Goal: Information Seeking & Learning: Compare options

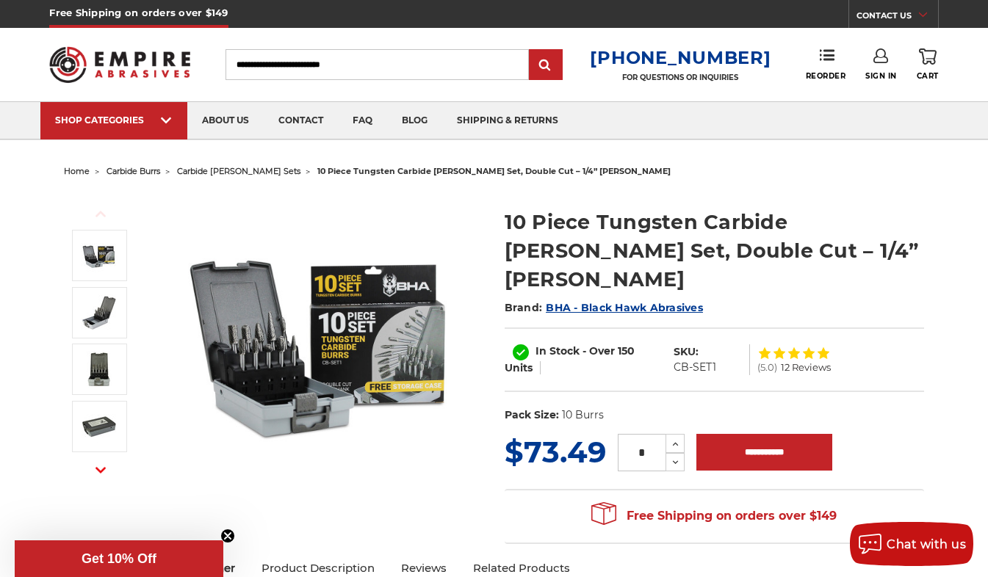
click at [487, 355] on section "Previous Next" at bounding box center [274, 339] width 440 height 294
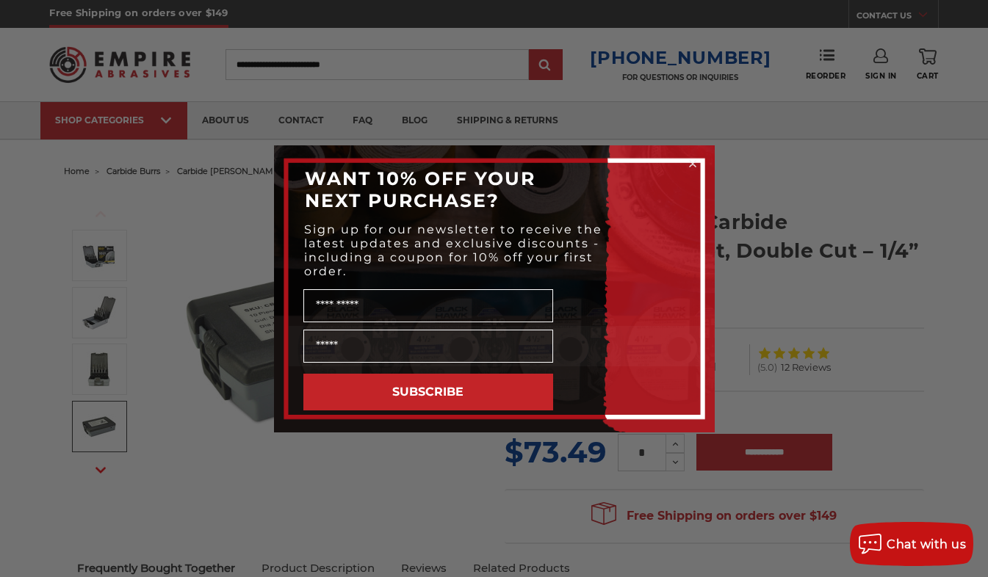
click at [99, 463] on div "Close dialog WANT 10% OFF YOUR NEXT PURCHASE? Sign up for our newsletter to rec…" at bounding box center [494, 288] width 988 height 577
click at [692, 160] on circle "Close dialog" at bounding box center [692, 163] width 14 height 14
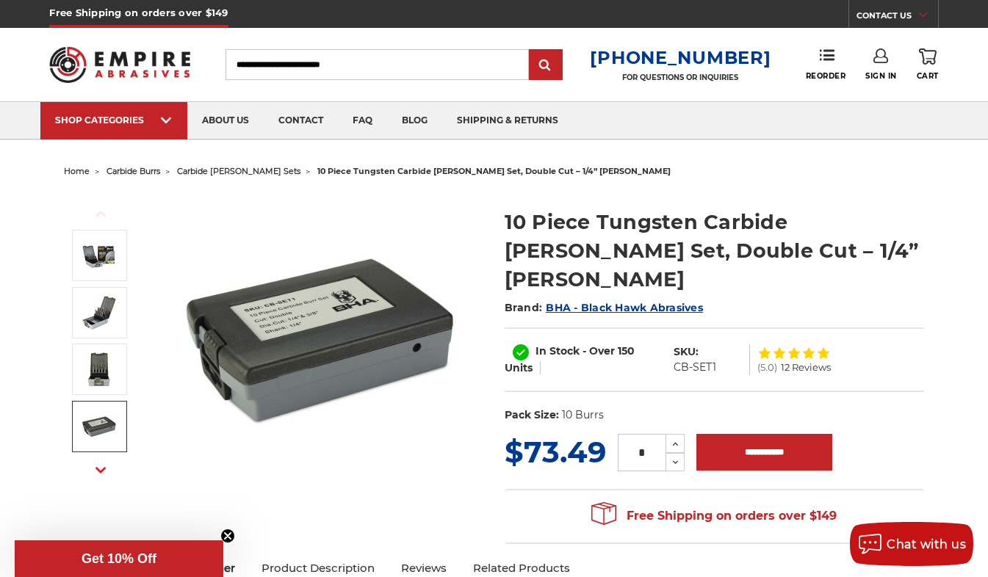
click at [105, 468] on use "button" at bounding box center [100, 470] width 10 height 6
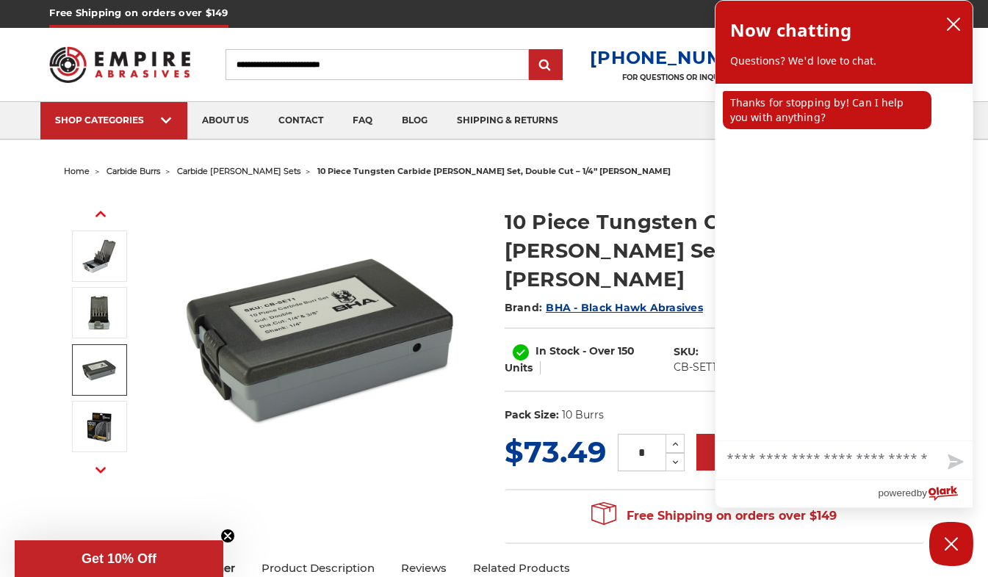
click at [105, 468] on use "button" at bounding box center [100, 470] width 10 height 6
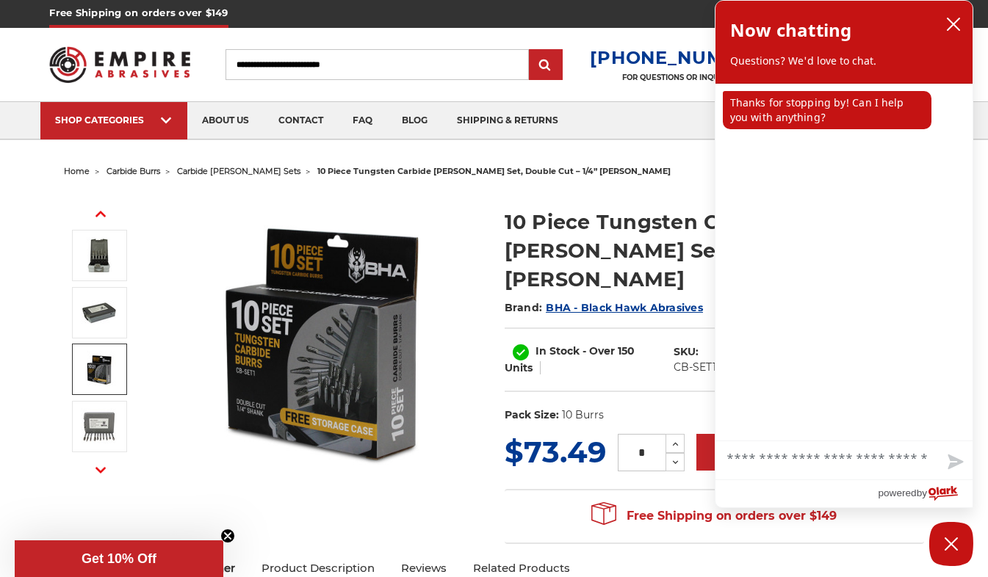
click at [91, 361] on img at bounding box center [99, 369] width 37 height 37
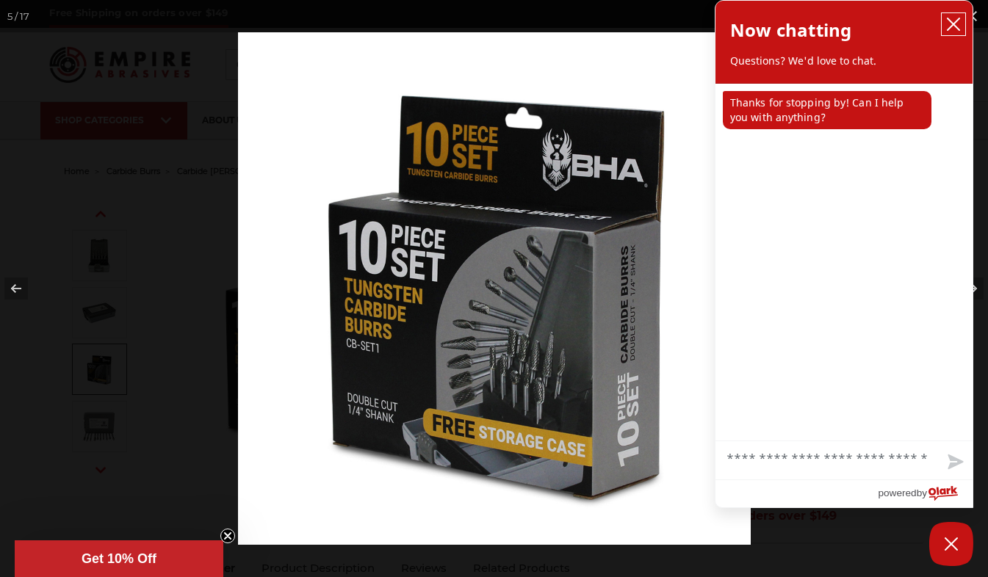
click at [959, 16] on button "close chatbox" at bounding box center [954, 24] width 24 height 22
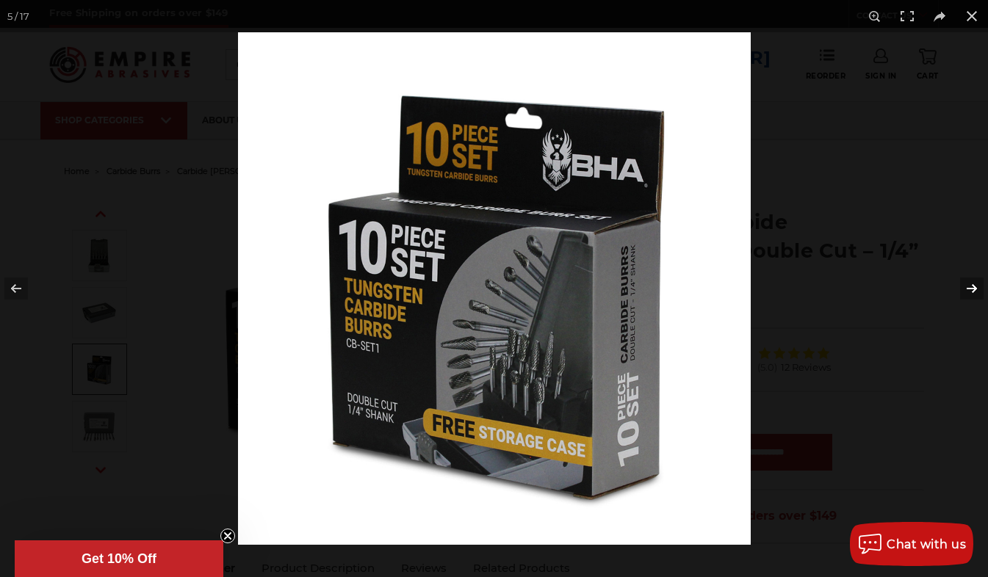
click at [972, 286] on button at bounding box center [962, 288] width 51 height 73
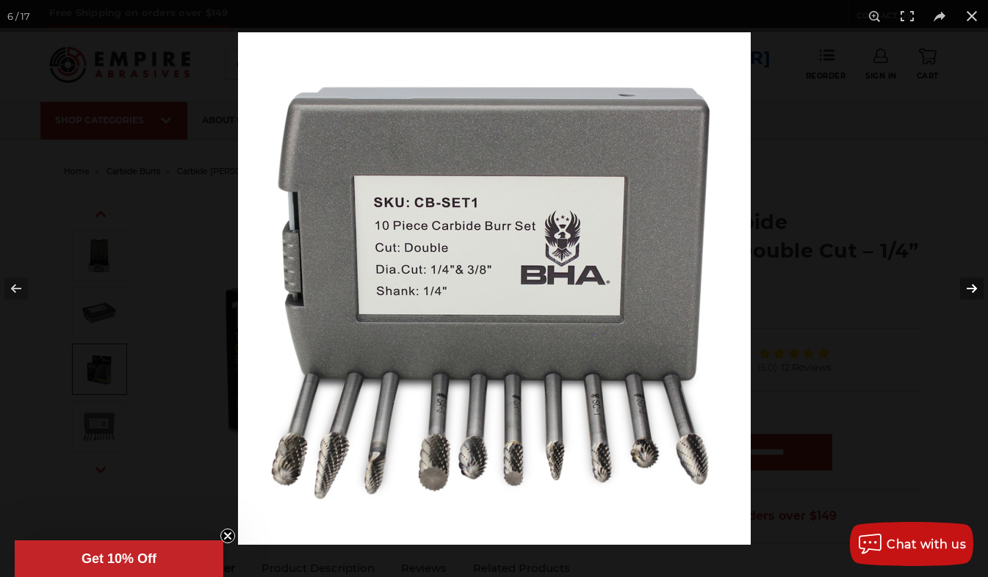
click at [972, 286] on button at bounding box center [962, 288] width 51 height 73
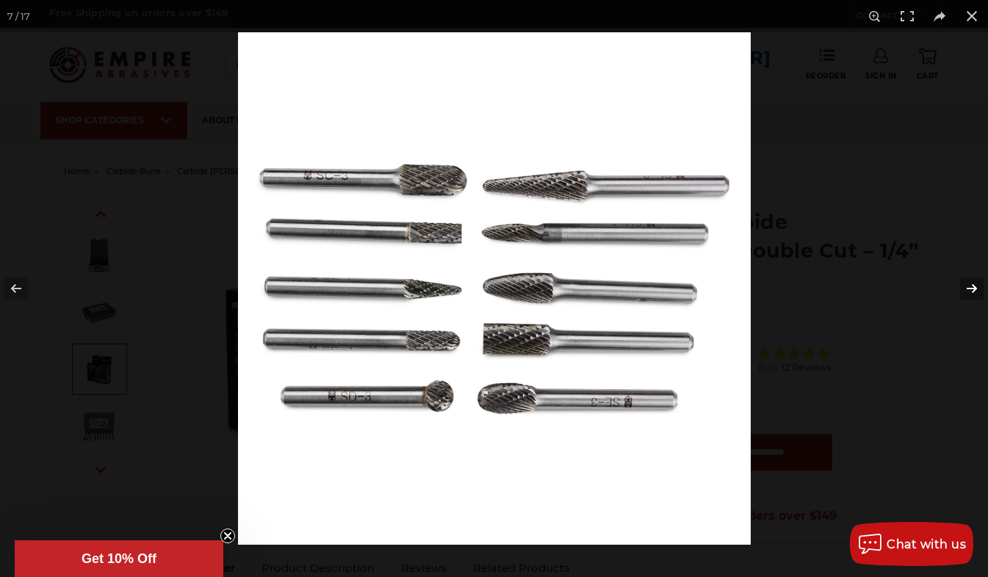
click at [972, 286] on button at bounding box center [962, 288] width 51 height 73
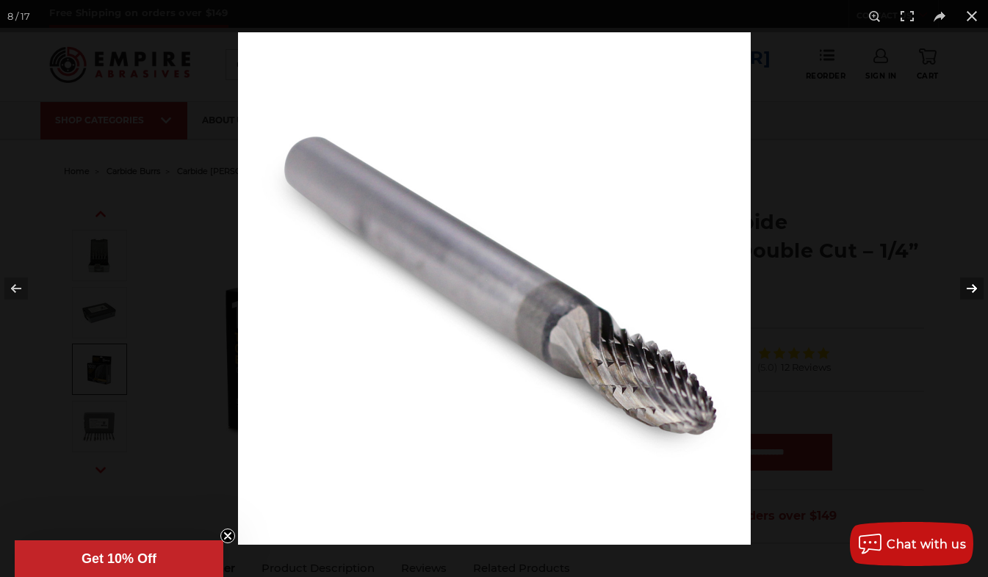
click at [972, 286] on button at bounding box center [962, 288] width 51 height 73
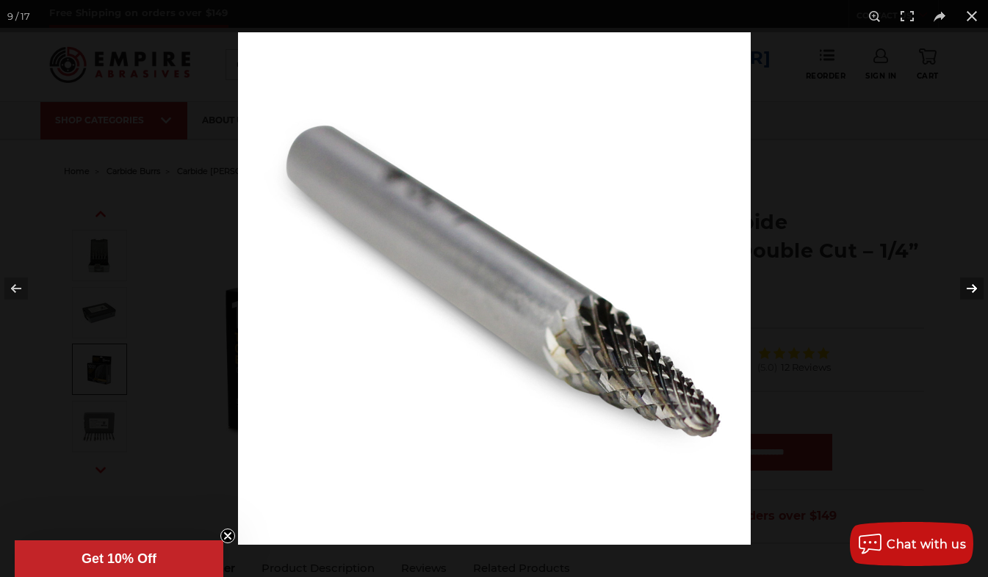
click at [972, 286] on button at bounding box center [962, 288] width 51 height 73
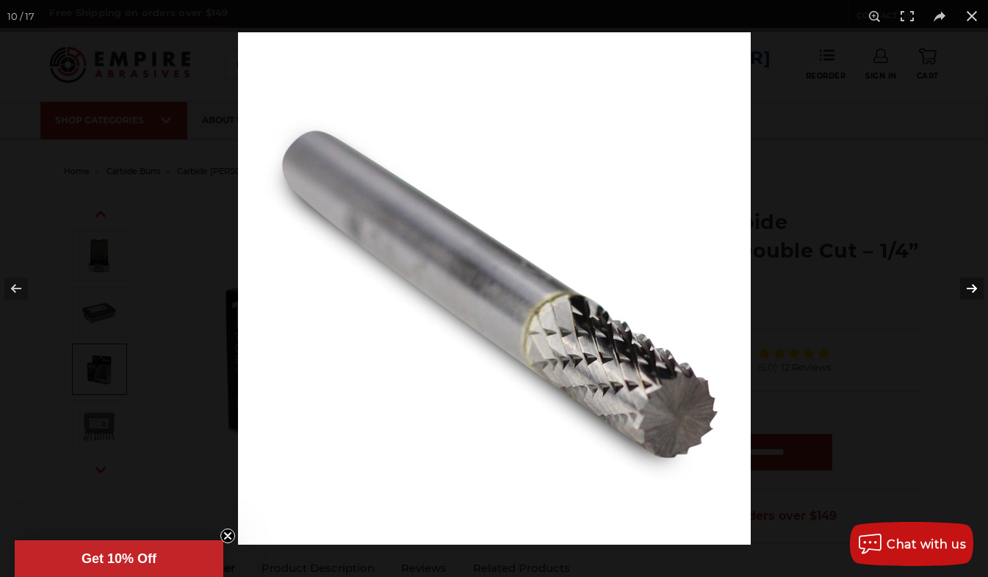
click at [972, 286] on button at bounding box center [962, 288] width 51 height 73
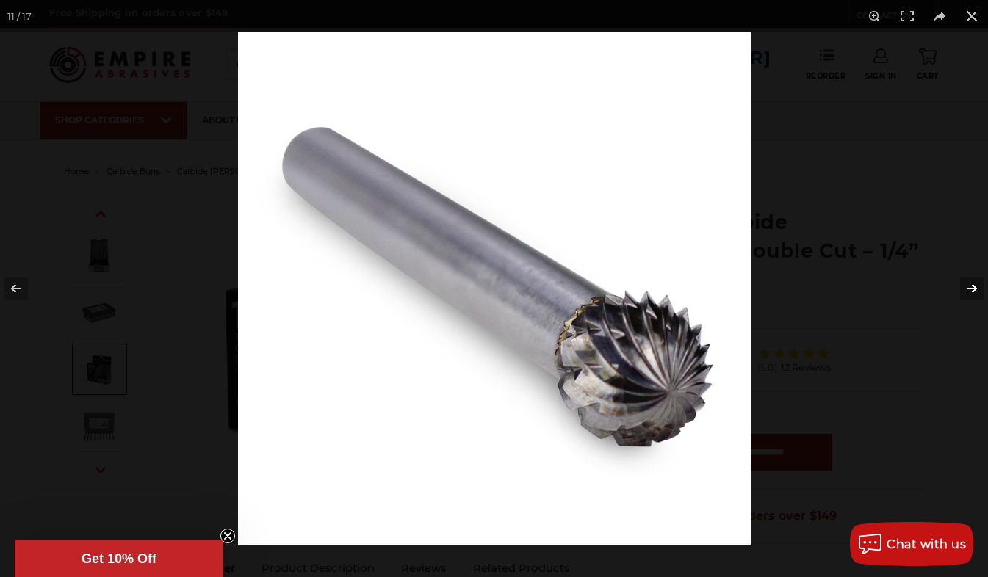
click at [972, 286] on button at bounding box center [962, 288] width 51 height 73
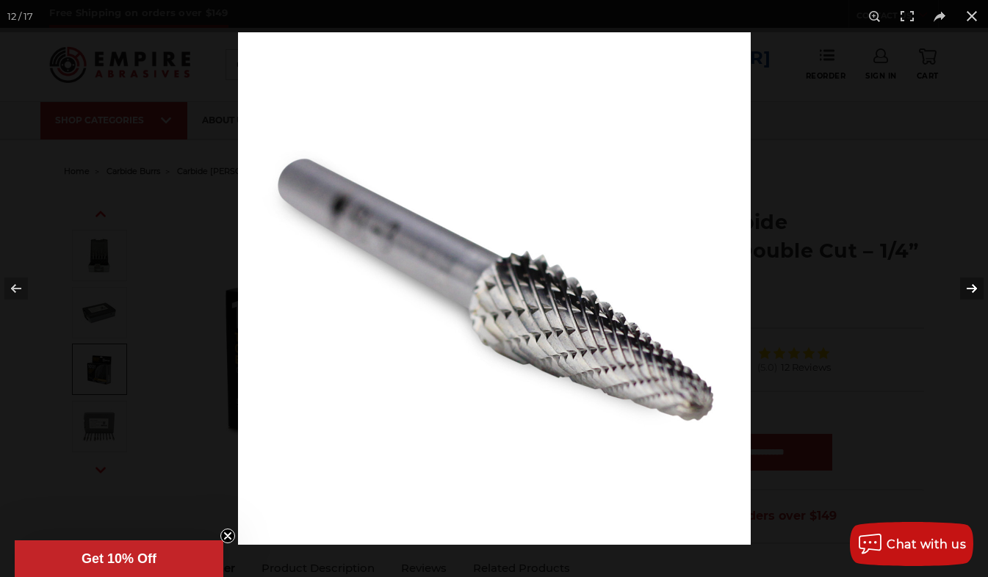
click at [972, 286] on button at bounding box center [962, 288] width 51 height 73
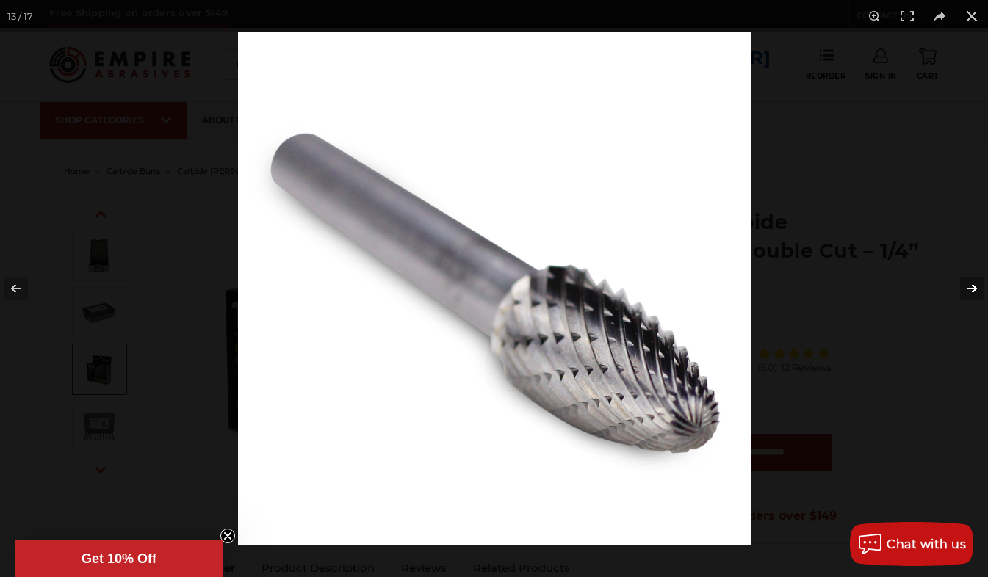
click at [972, 286] on button at bounding box center [962, 288] width 51 height 73
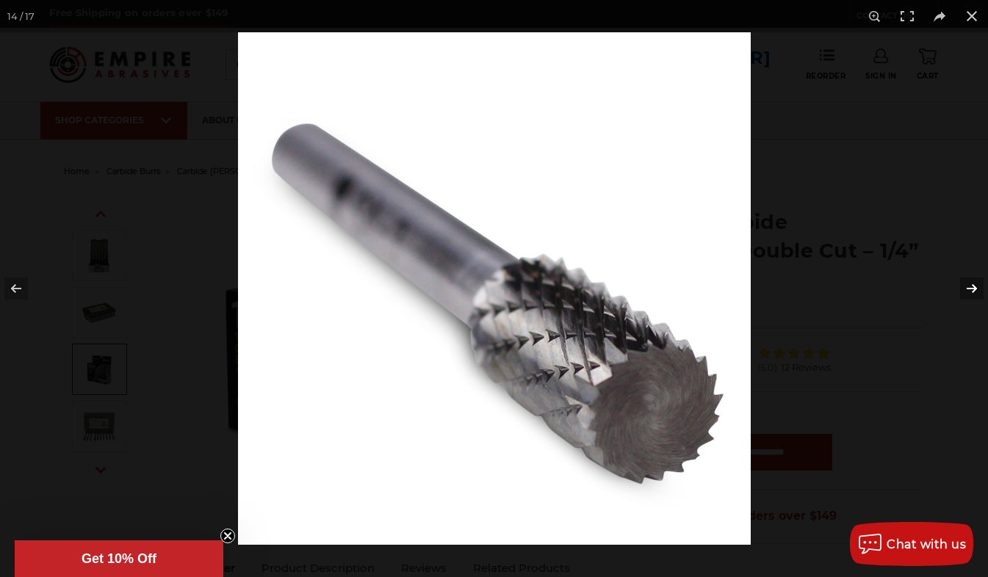
click at [972, 286] on button at bounding box center [962, 288] width 51 height 73
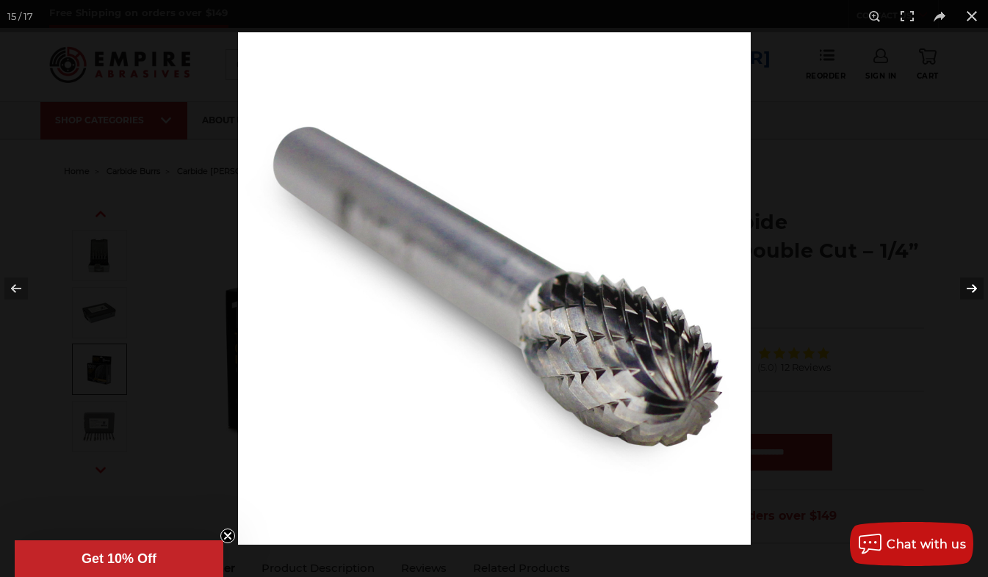
click at [972, 286] on button at bounding box center [962, 288] width 51 height 73
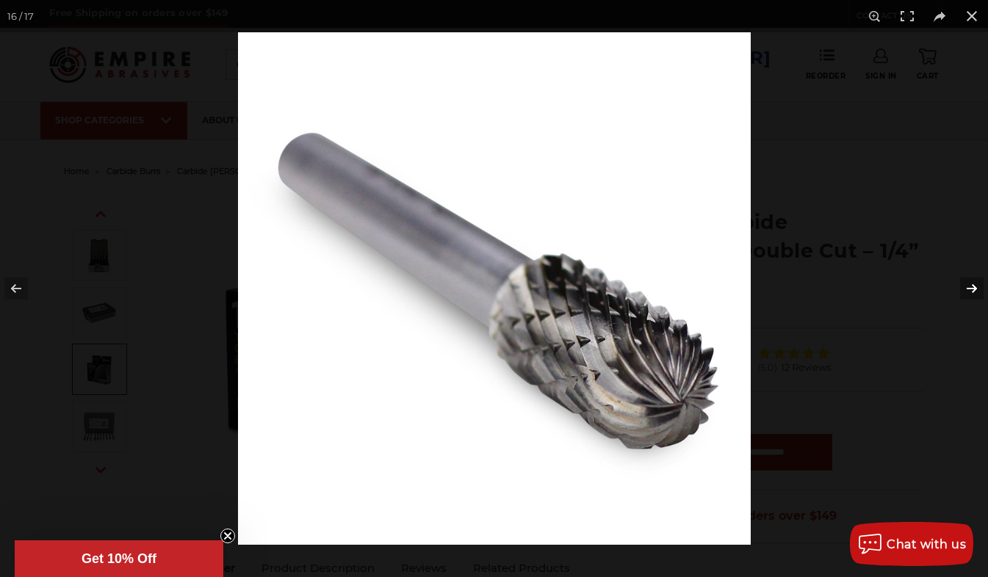
click at [972, 286] on button at bounding box center [962, 288] width 51 height 73
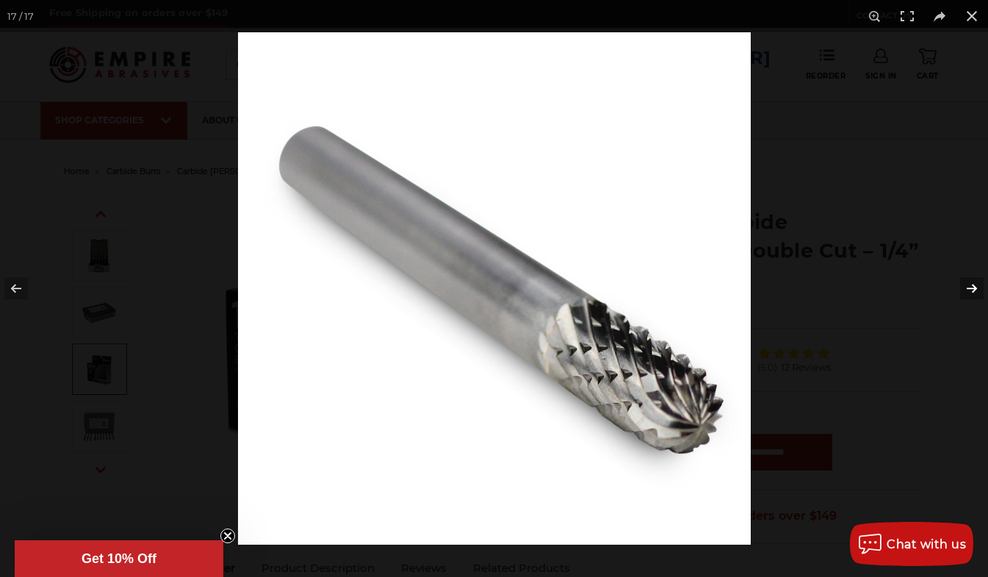
click at [972, 286] on button at bounding box center [962, 288] width 51 height 73
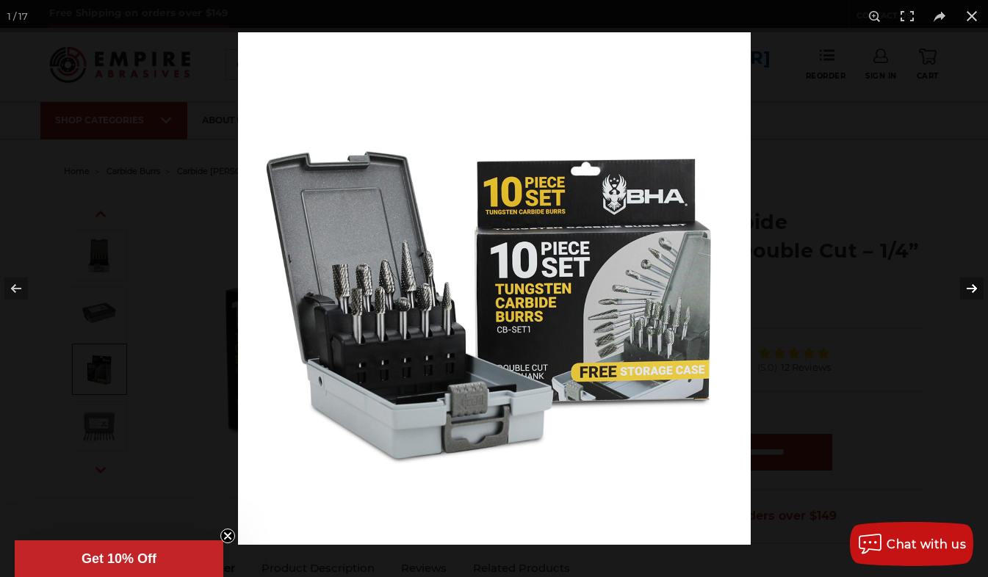
click at [972, 286] on button at bounding box center [962, 288] width 51 height 73
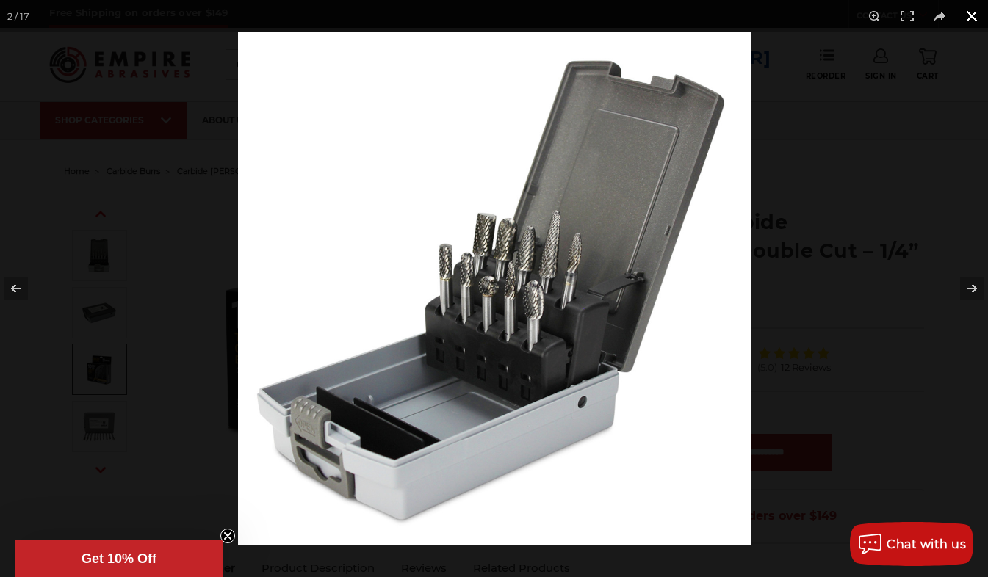
click at [972, 14] on button at bounding box center [972, 16] width 32 height 32
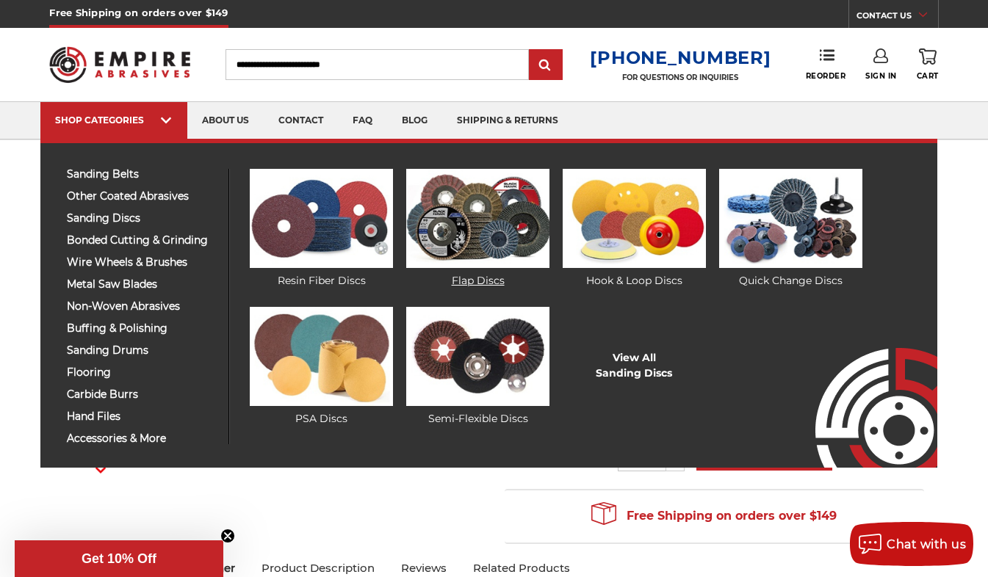
click at [486, 217] on img at bounding box center [477, 218] width 143 height 99
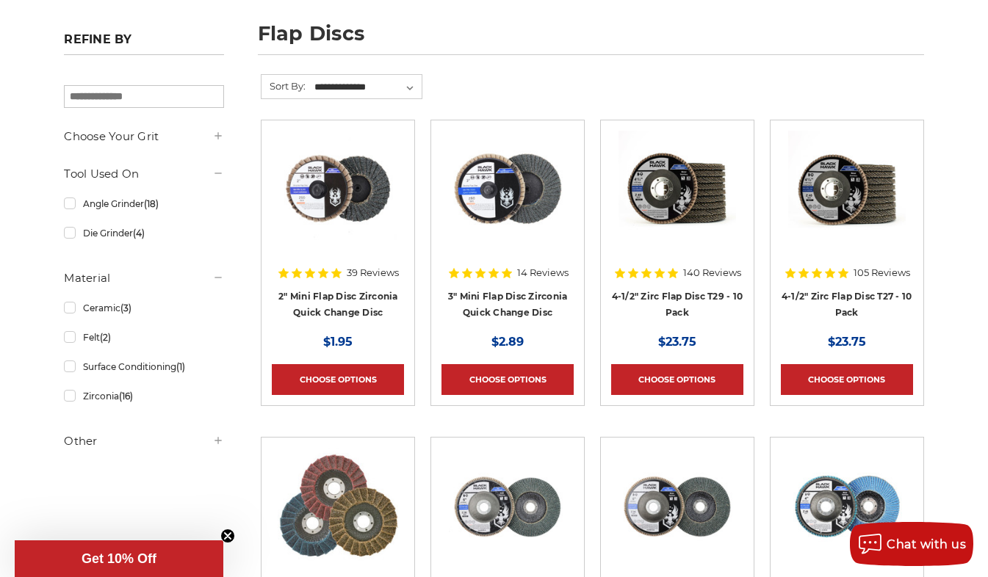
scroll to position [207, 0]
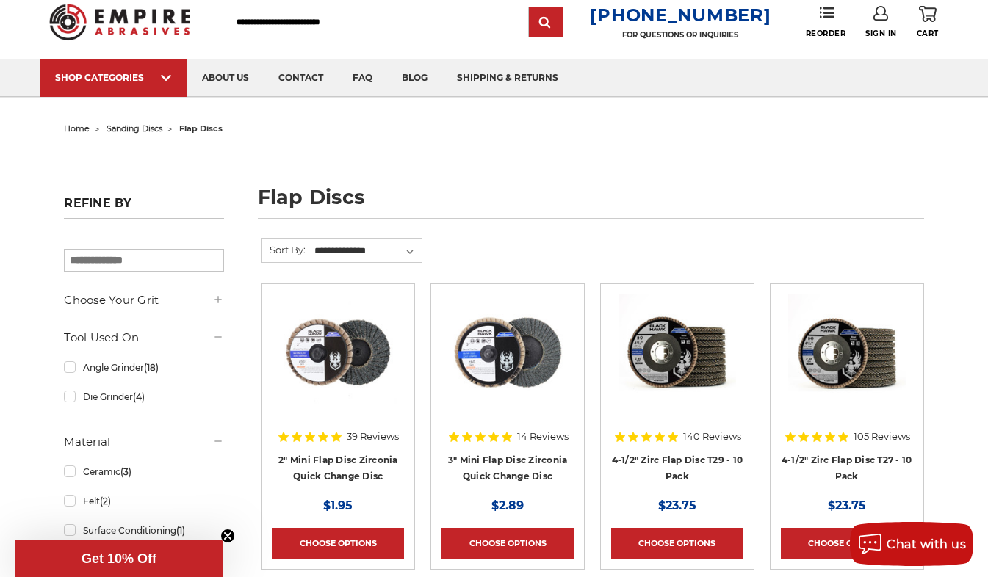
scroll to position [0, 0]
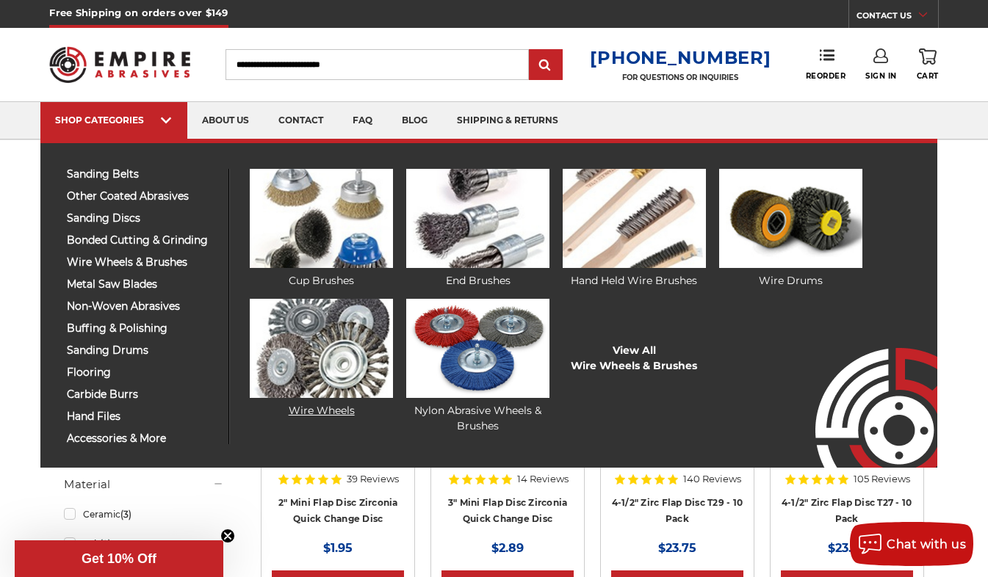
click at [322, 342] on img at bounding box center [321, 348] width 143 height 99
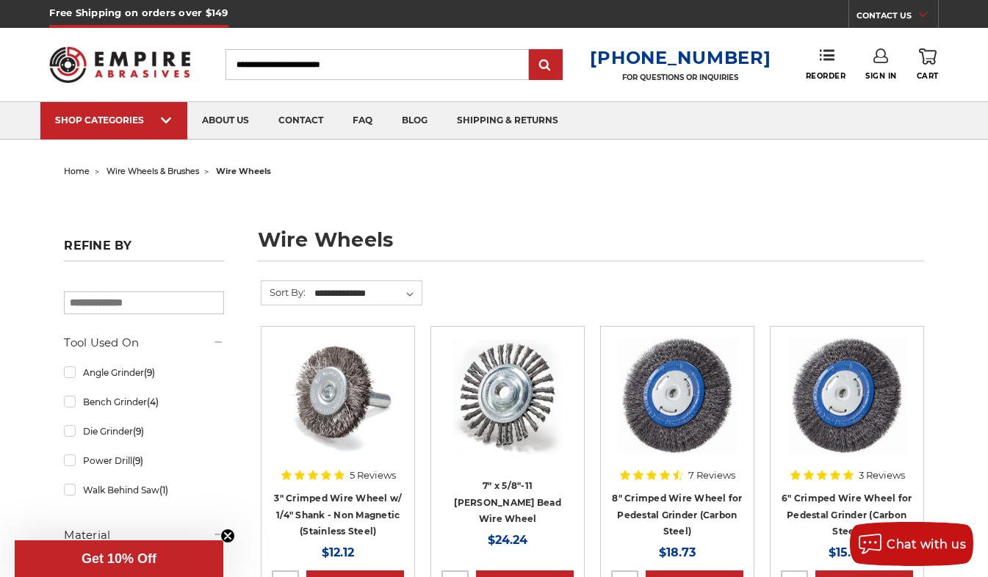
click at [253, 446] on li "5 Reviews 3" Crimped Wire Wheel w/ 1/4" Shank - Non Magnetic (Stainless Steel) …" at bounding box center [338, 484] width 170 height 317
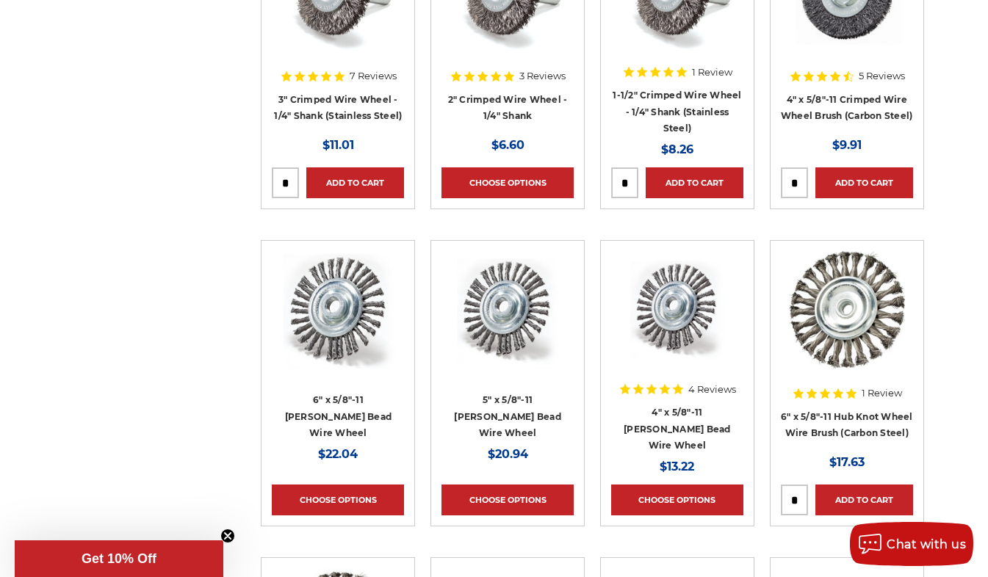
scroll to position [721, 0]
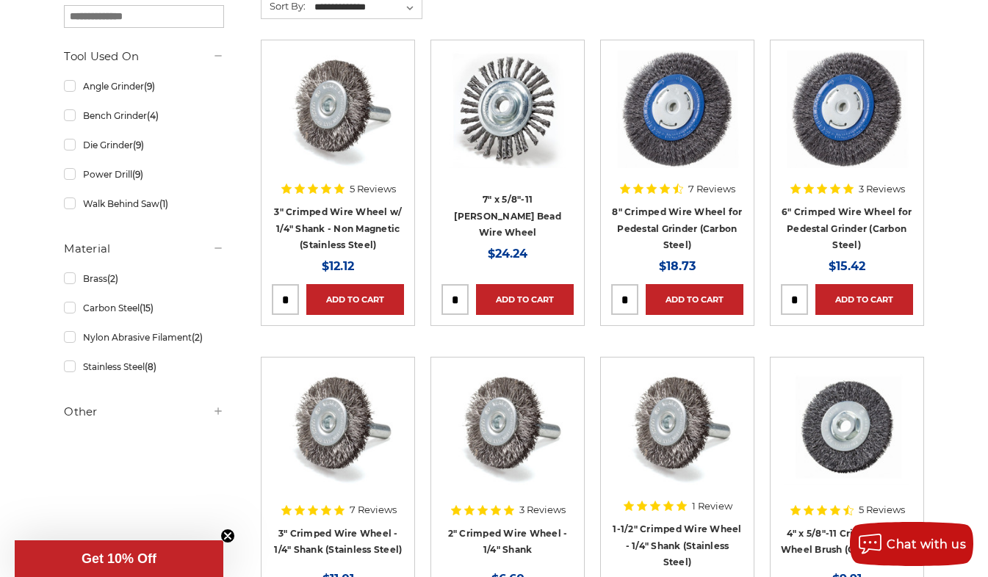
scroll to position [0, 0]
